Goal: Communication & Community: Answer question/provide support

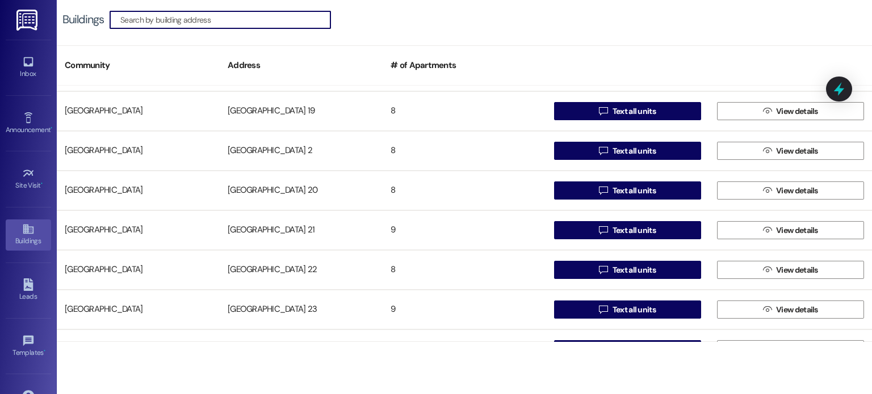
scroll to position [624, 0]
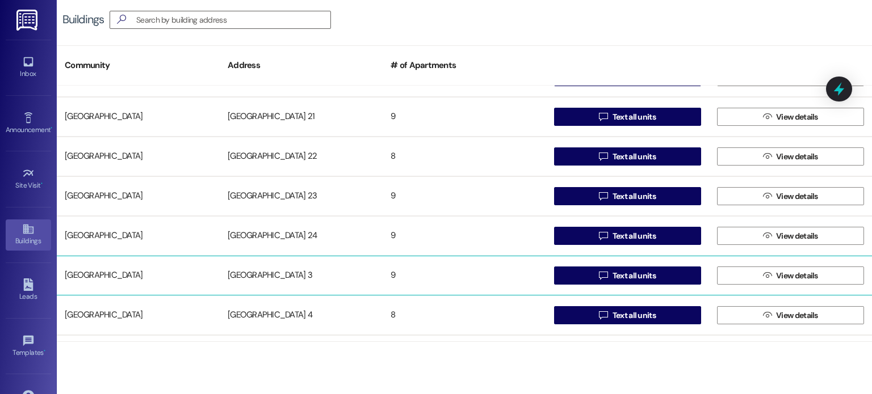
click at [238, 276] on div "[GEOGRAPHIC_DATA] 3" at bounding box center [301, 275] width 163 height 23
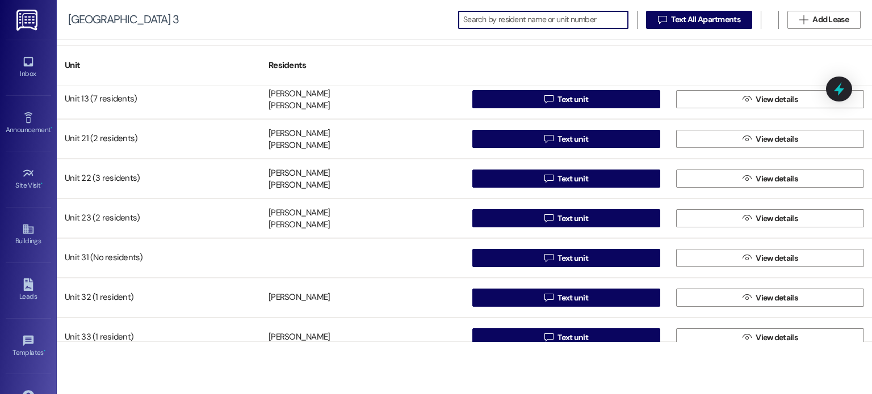
scroll to position [101, 0]
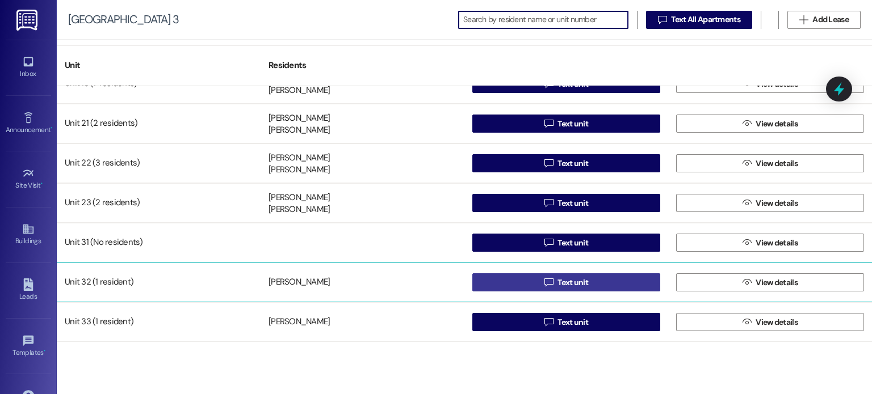
click at [509, 282] on button " Text unit" at bounding box center [566, 283] width 188 height 18
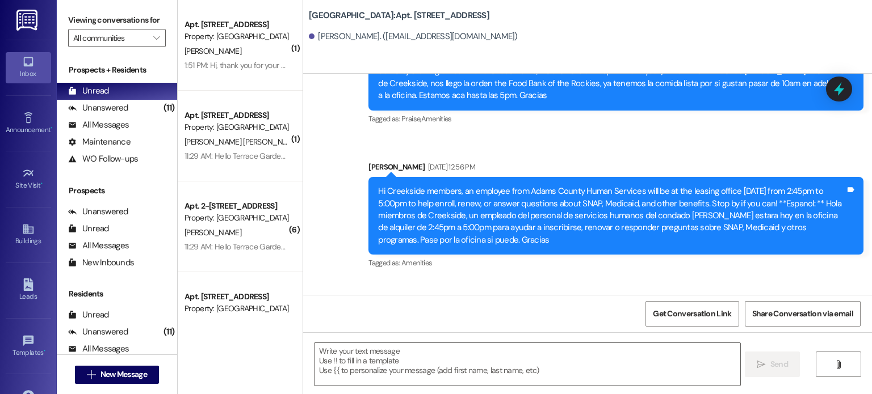
scroll to position [3024, 0]
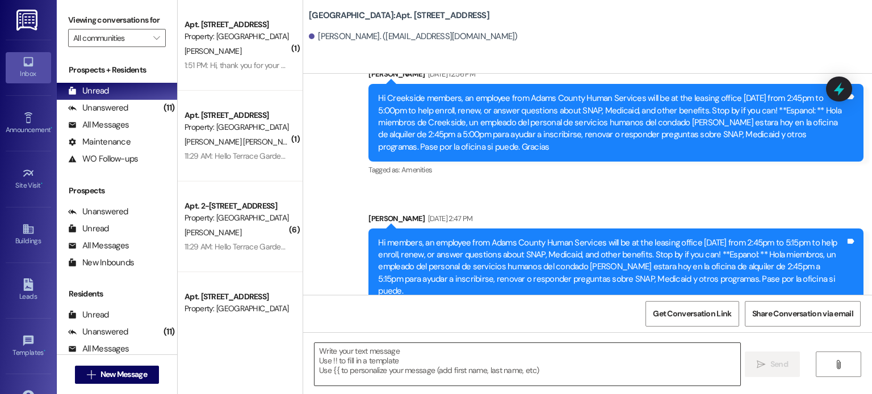
click at [454, 358] on textarea at bounding box center [526, 364] width 425 height 43
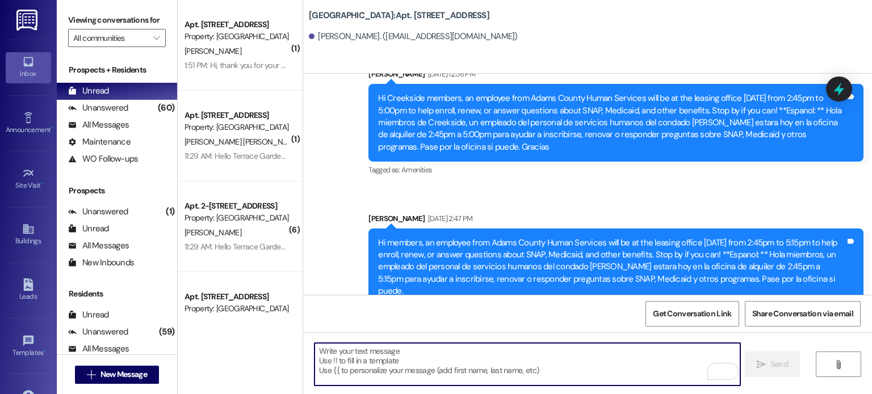
click at [347, 358] on textarea "To enrich screen reader interactions, please activate Accessibility in Grammarl…" at bounding box center [526, 364] width 425 height 43
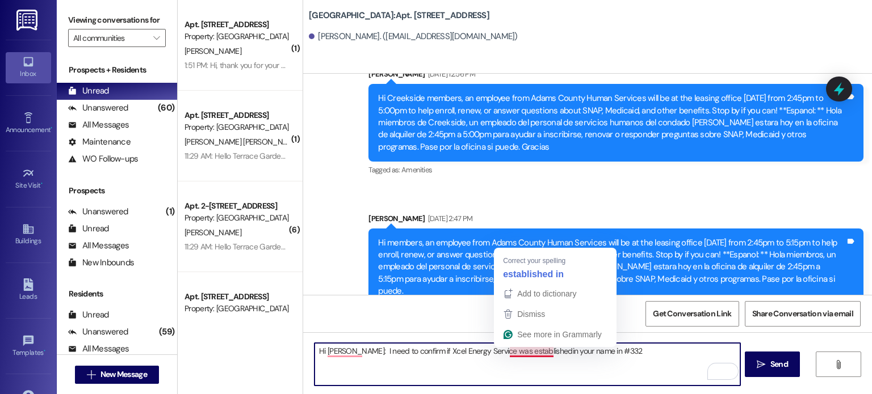
click at [541, 349] on textarea "Hi [PERSON_NAME]: I need to confirm if Xcel Energy Service was establishedin yo…" at bounding box center [526, 364] width 425 height 43
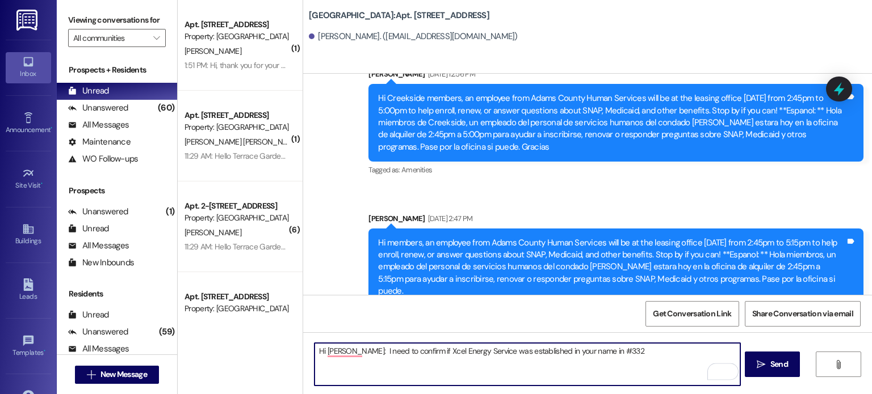
click at [615, 351] on textarea "Hi [PERSON_NAME]: I need to confirm if Xcel Energy Service was established in y…" at bounding box center [526, 364] width 425 height 43
click at [417, 352] on textarea "Hi [PERSON_NAME]: I need to confirm if Xcel Energy Service was established in y…" at bounding box center [526, 364] width 425 height 43
click at [624, 351] on textarea "Hi [PERSON_NAME]: I need to confirm that Xcel Energy Service was established in…" at bounding box center [526, 364] width 425 height 43
type textarea "Hi [PERSON_NAME]: I need to confirm that Xcel Energy Service was established in…"
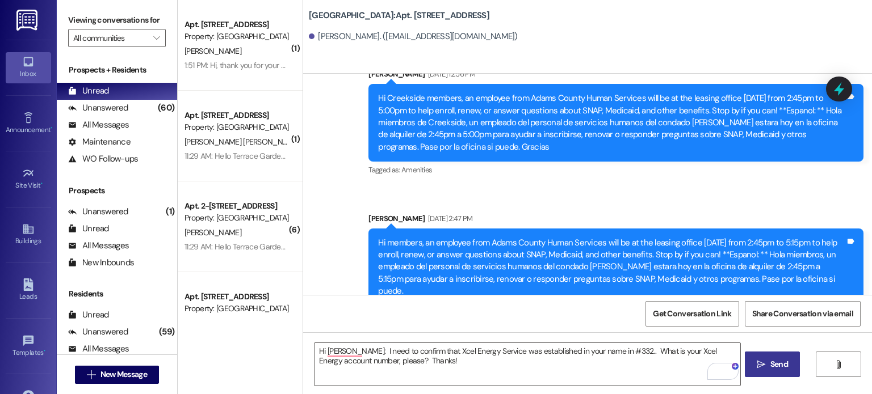
click at [768, 363] on span "Send" at bounding box center [779, 365] width 22 height 12
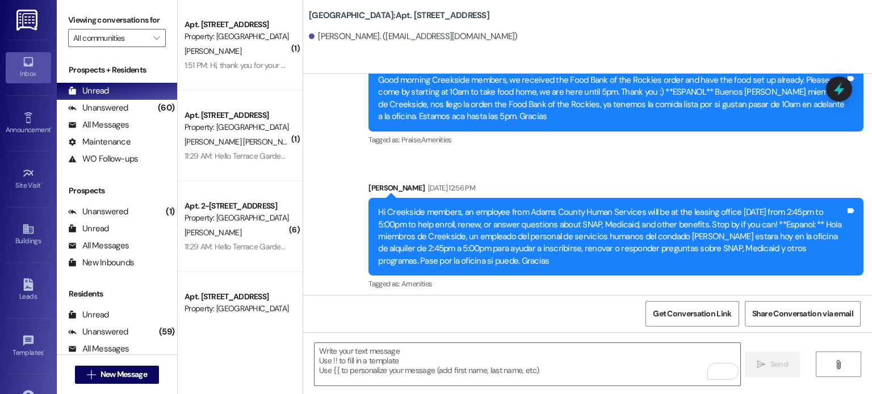
scroll to position [3115, 0]
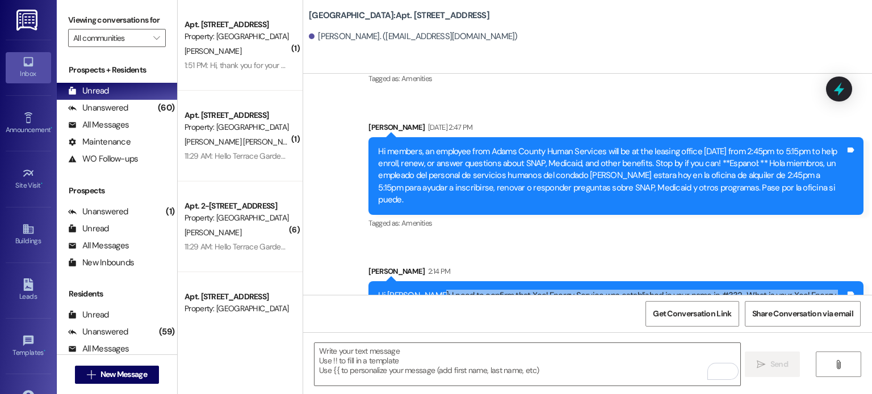
drag, startPoint x: 461, startPoint y: 274, endPoint x: 420, endPoint y: 260, distance: 43.1
click at [420, 290] on div "Hi [PERSON_NAME]: I need to confirm that Xcel Energy Service was established in…" at bounding box center [611, 302] width 467 height 24
copy div "I need to confirm that Xcel Energy Service was established in your name in #332…"
click at [27, 19] on img at bounding box center [27, 20] width 23 height 21
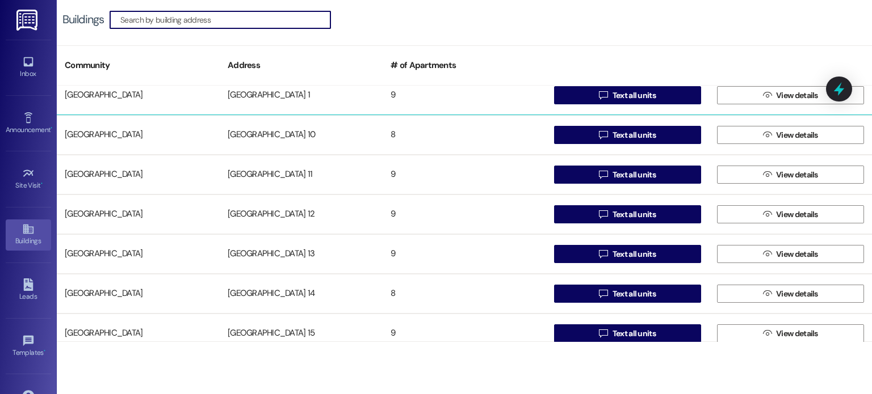
scroll to position [170, 0]
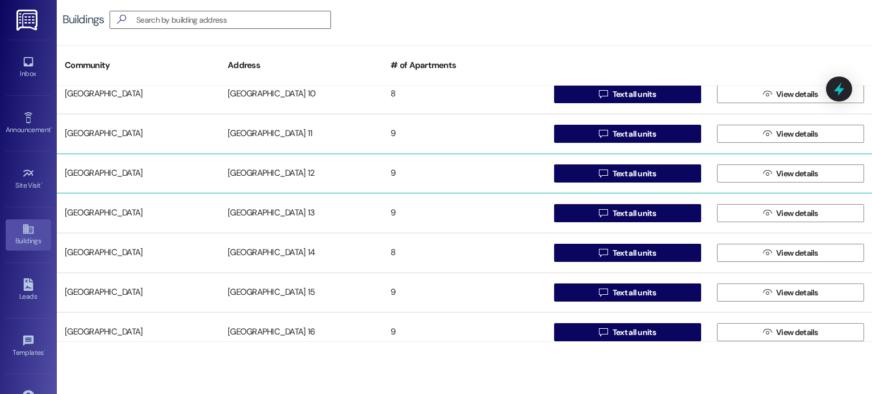
click at [258, 167] on div "[GEOGRAPHIC_DATA] 12" at bounding box center [301, 173] width 163 height 23
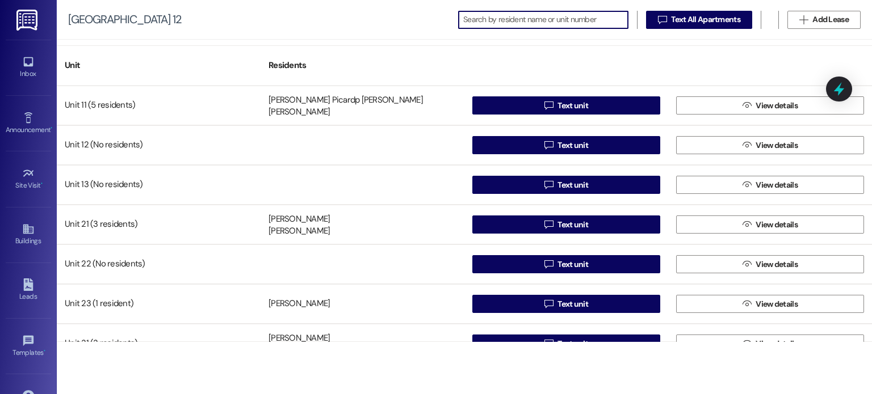
click at [20, 15] on img at bounding box center [27, 20] width 23 height 21
